Goal: Find specific page/section: Find specific page/section

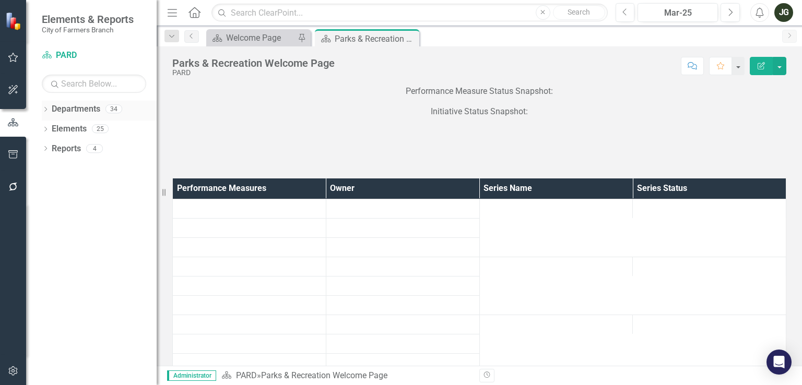
click at [42, 108] on icon "Dropdown" at bounding box center [45, 111] width 7 height 6
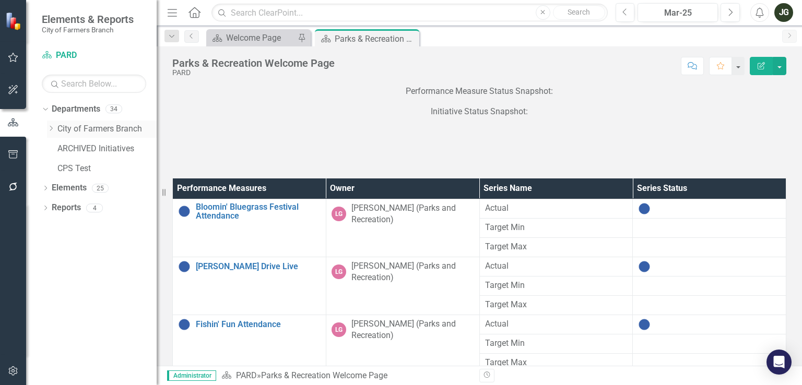
click at [51, 126] on icon "Dropdown" at bounding box center [51, 128] width 8 height 6
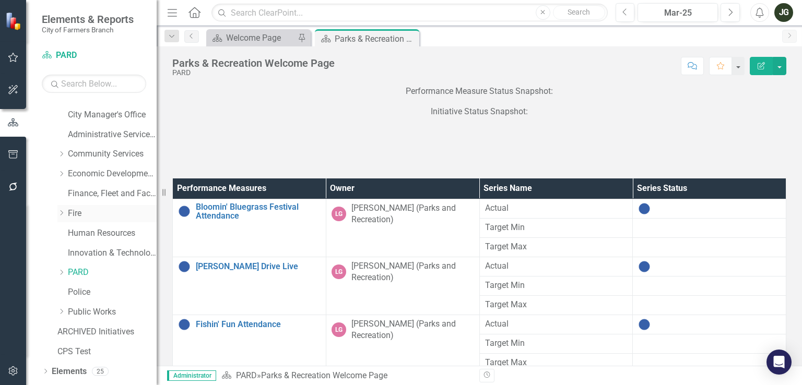
scroll to position [51, 0]
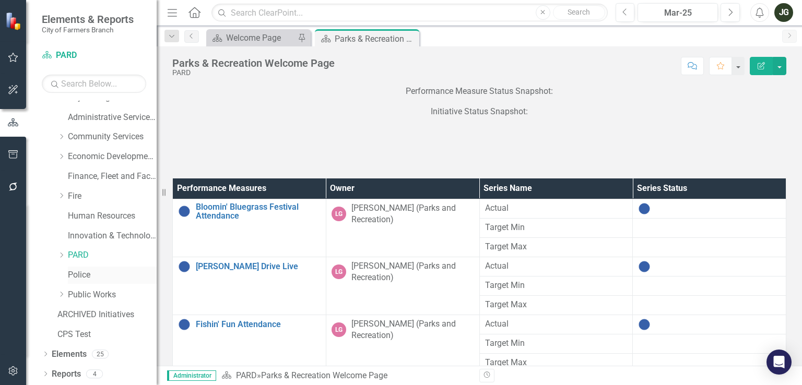
click at [79, 282] on div "Police" at bounding box center [112, 275] width 89 height 17
click at [80, 271] on link "Police" at bounding box center [112, 276] width 89 height 12
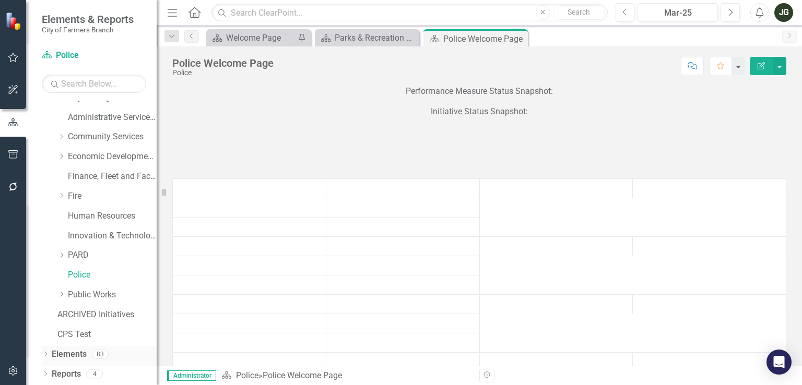
click at [45, 352] on div "Dropdown" at bounding box center [45, 356] width 7 height 9
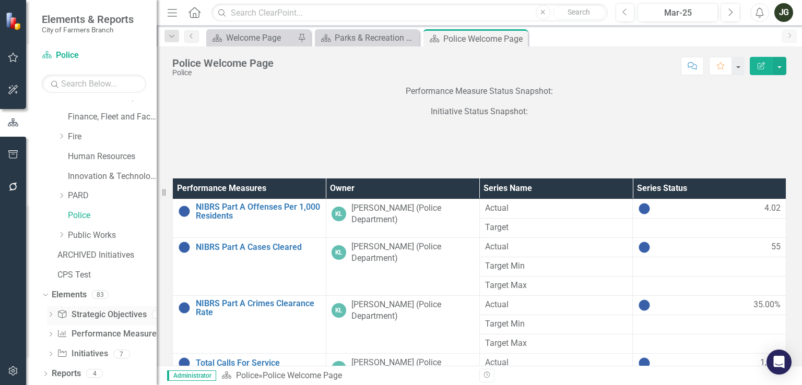
click at [52, 317] on icon "Dropdown" at bounding box center [50, 316] width 7 height 6
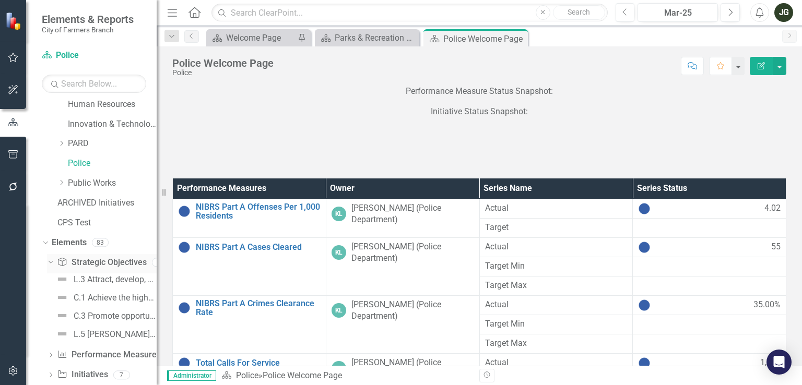
click at [53, 259] on div "Dropdown" at bounding box center [48, 262] width 9 height 7
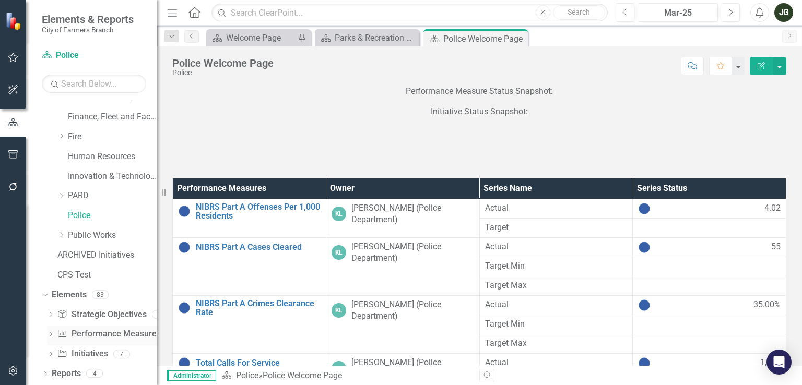
click at [51, 334] on icon "Dropdown" at bounding box center [50, 336] width 7 height 6
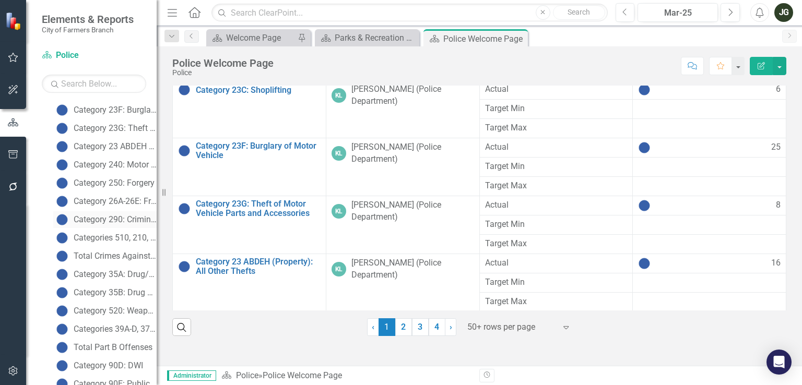
scroll to position [748, 0]
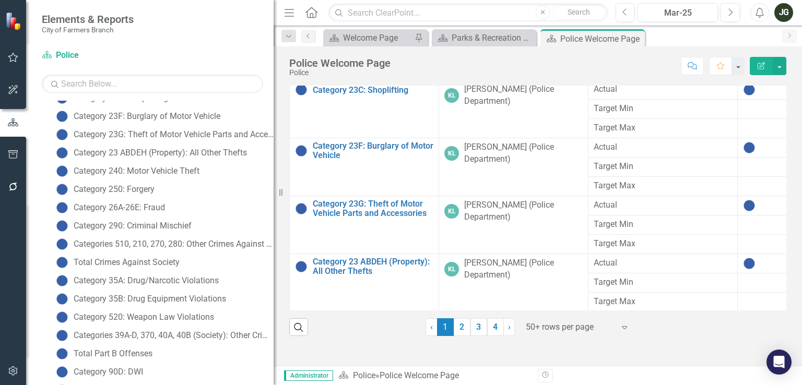
drag, startPoint x: 159, startPoint y: 218, endPoint x: 274, endPoint y: 223, distance: 115.0
click at [274, 223] on div "Resize" at bounding box center [278, 192] width 8 height 385
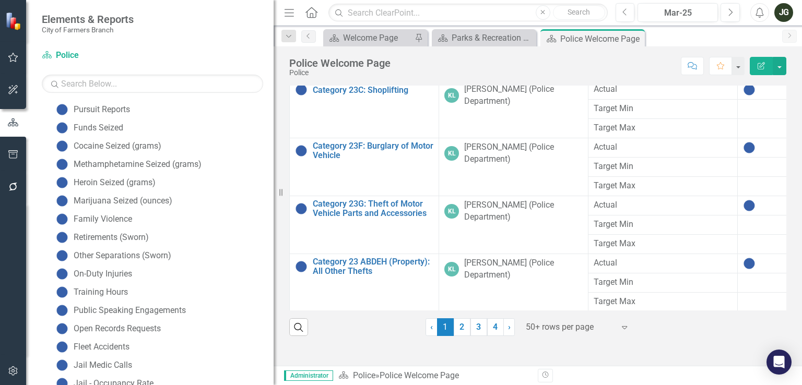
scroll to position [1358, 0]
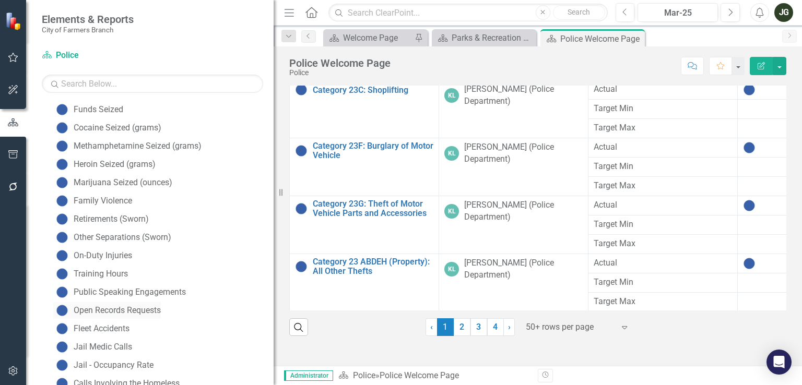
click at [158, 312] on div "Open Records Requests" at bounding box center [117, 310] width 87 height 9
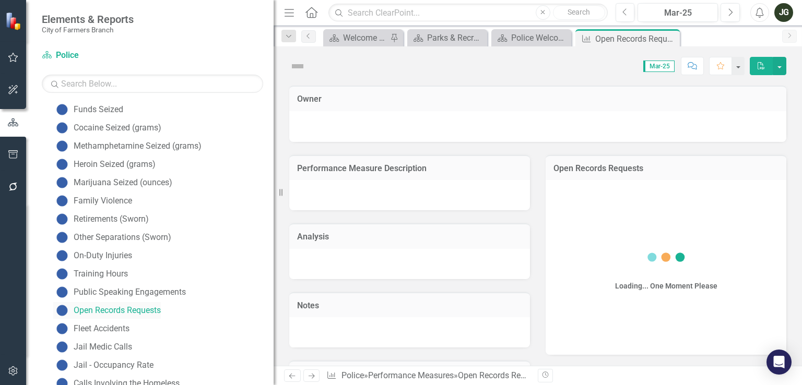
scroll to position [1292, 0]
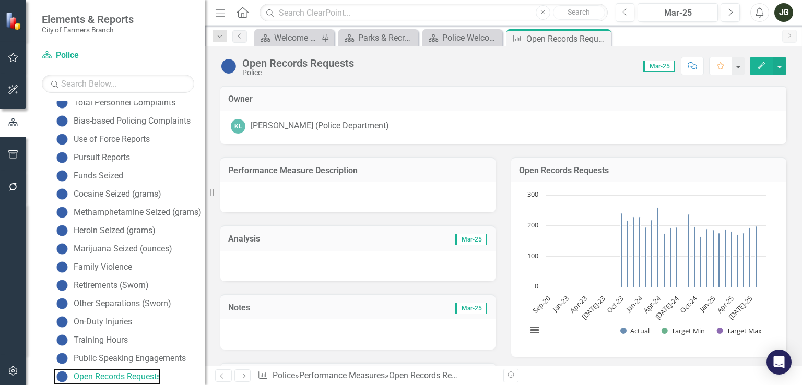
drag, startPoint x: 274, startPoint y: 182, endPoint x: 192, endPoint y: 186, distance: 81.6
click at [205, 185] on div "Resize" at bounding box center [209, 192] width 8 height 385
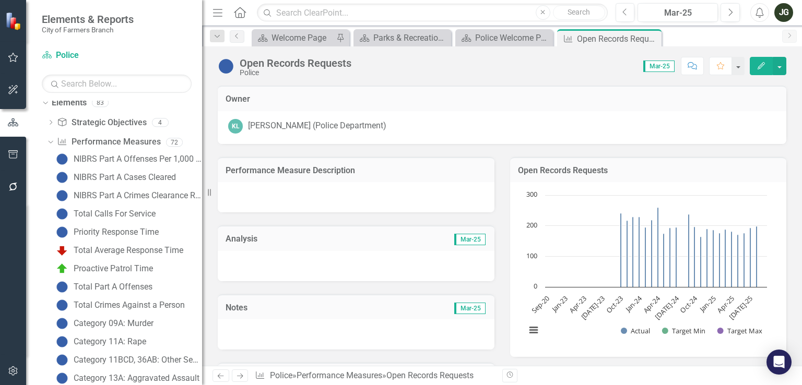
scroll to position [299, 0]
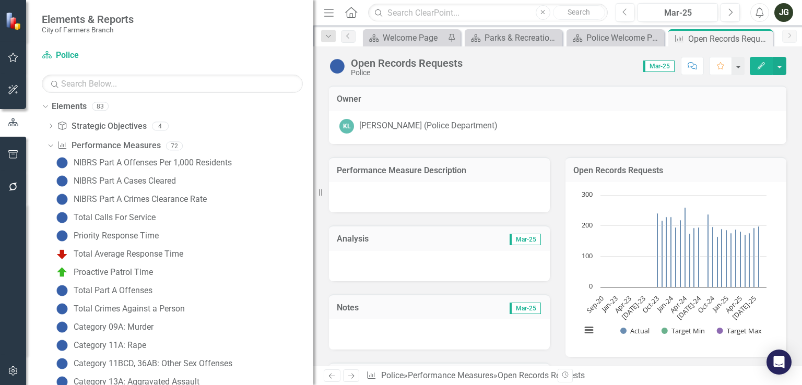
drag, startPoint x: 203, startPoint y: 215, endPoint x: 377, endPoint y: 231, distance: 174.6
click at [377, 231] on div "Elements & Reports City of Farmers Branch Department Police Search Dropdown Dep…" at bounding box center [401, 192] width 802 height 385
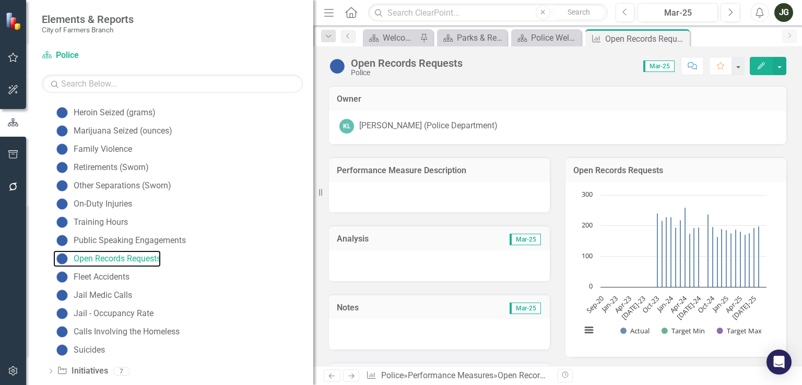
scroll to position [1427, 0]
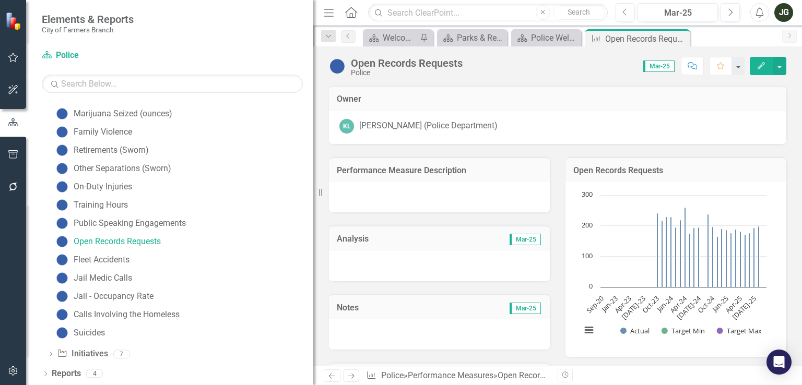
click at [530, 104] on td "Owner" at bounding box center [558, 100] width 442 height 14
